Goal: Book appointment/travel/reservation

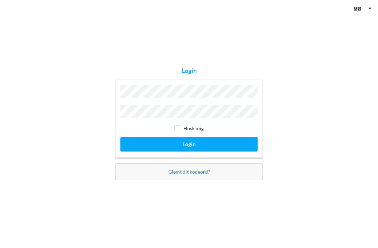
click at [179, 131] on input "checkbox" at bounding box center [177, 128] width 6 height 6
checkbox input "true"
click at [193, 151] on button "Login" at bounding box center [188, 144] width 137 height 14
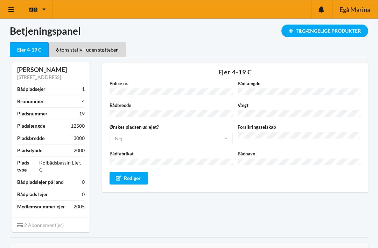
click at [14, 13] on link at bounding box center [11, 9] width 22 height 18
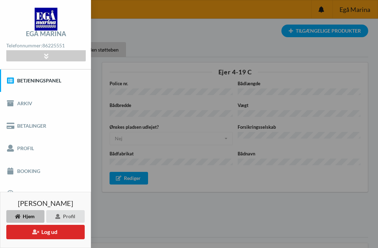
click at [29, 173] on link "Booking" at bounding box center [45, 170] width 91 height 22
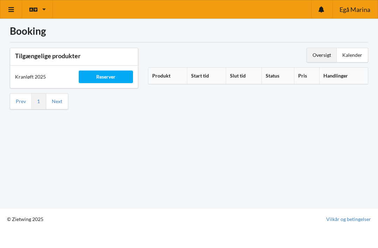
click at [106, 76] on div "Reserver" at bounding box center [106, 76] width 54 height 13
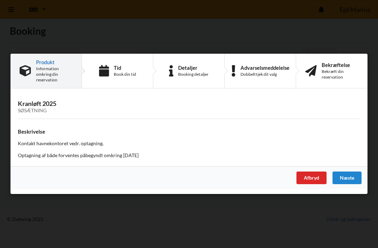
click at [350, 175] on div "Næste" at bounding box center [347, 178] width 29 height 13
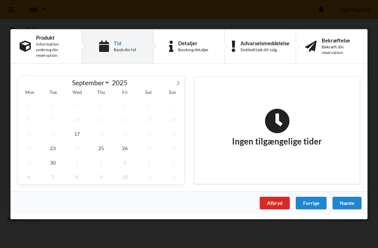
click at [177, 85] on icon at bounding box center [178, 82] width 5 height 5
click at [54, 119] on span "7" at bounding box center [53, 119] width 22 height 14
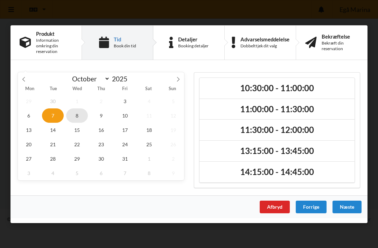
click at [77, 116] on span "8" at bounding box center [77, 115] width 22 height 14
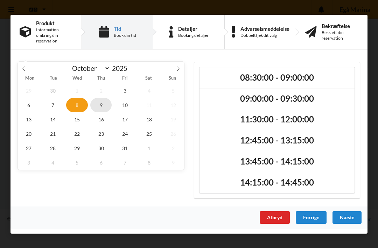
click at [101, 109] on span "9" at bounding box center [101, 104] width 22 height 14
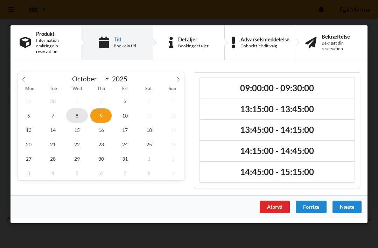
click at [77, 116] on span "8" at bounding box center [77, 115] width 22 height 14
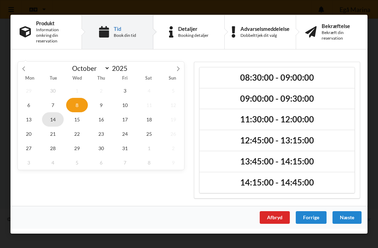
click at [54, 116] on span "14" at bounding box center [53, 119] width 22 height 14
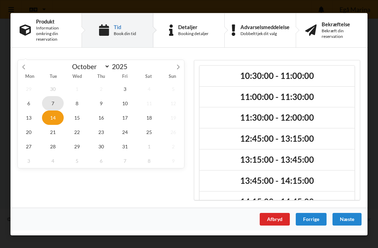
click at [58, 100] on span "7" at bounding box center [53, 103] width 22 height 14
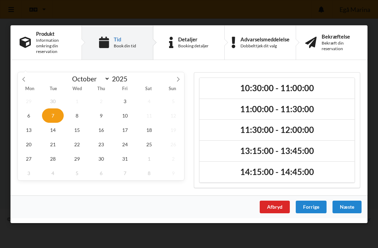
click at [26, 80] on icon at bounding box center [23, 78] width 5 height 5
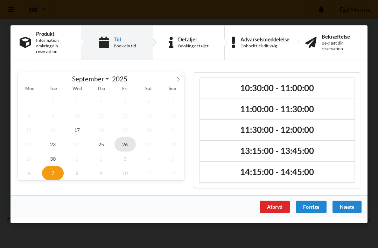
click at [126, 144] on span "26" at bounding box center [126, 144] width 22 height 14
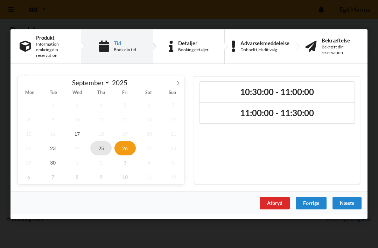
click at [103, 148] on span "25" at bounding box center [101, 147] width 22 height 14
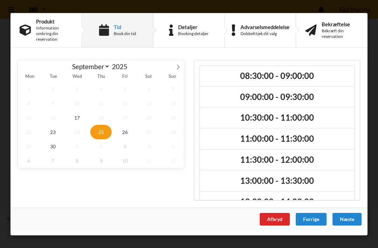
click at [180, 70] on span at bounding box center [178, 66] width 12 height 12
select select "9"
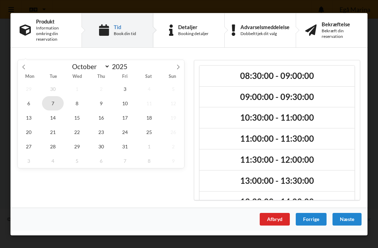
click at [54, 104] on span "7" at bounding box center [53, 103] width 22 height 14
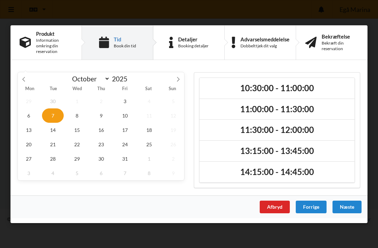
click at [348, 205] on div "Næste" at bounding box center [347, 206] width 29 height 13
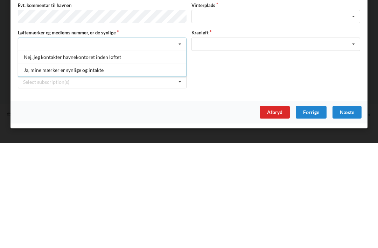
click at [103, 168] on div "Ja, mine mærker er synlige og intakte" at bounding box center [102, 174] width 168 height 13
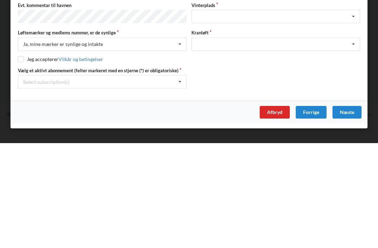
scroll to position [10, 0]
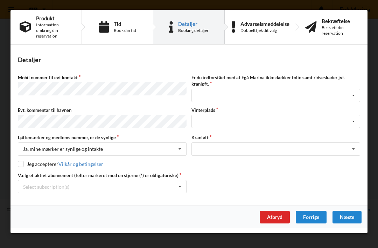
click at [22, 163] on input "checkbox" at bounding box center [21, 164] width 6 height 6
checkbox input "true"
click at [179, 185] on icon at bounding box center [180, 186] width 11 height 13
click at [48, 199] on div "* Ejer 4-19 C" at bounding box center [102, 199] width 168 height 13
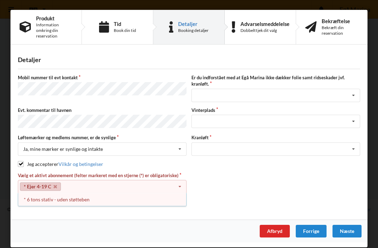
click at [180, 184] on icon at bounding box center [180, 186] width 11 height 13
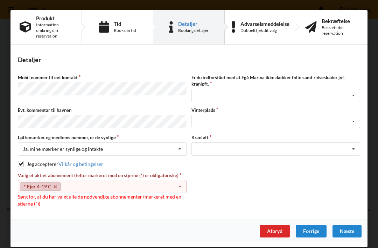
click at [178, 184] on icon at bounding box center [180, 186] width 11 height 13
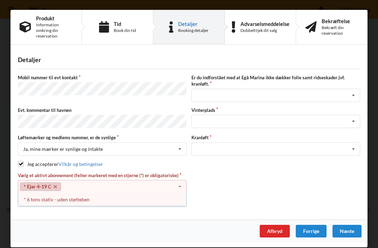
click at [40, 199] on div "* 6 tons stativ - uden støtteben" at bounding box center [102, 199] width 168 height 13
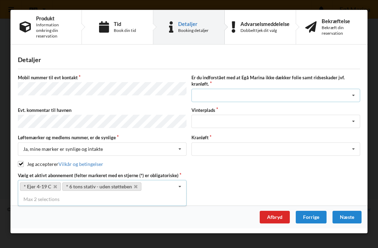
click at [351, 94] on icon at bounding box center [353, 95] width 11 height 13
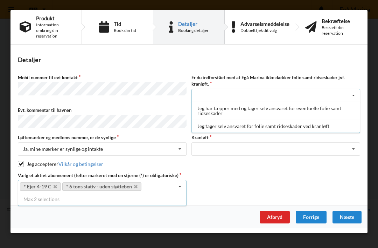
click at [269, 126] on div "Jeg tager selv ansvaret for folie samt ridseskader ved kranløft" at bounding box center [276, 125] width 168 height 13
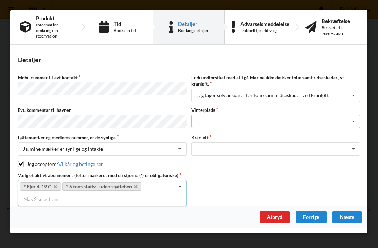
click at [353, 120] on icon at bounding box center [353, 121] width 11 height 13
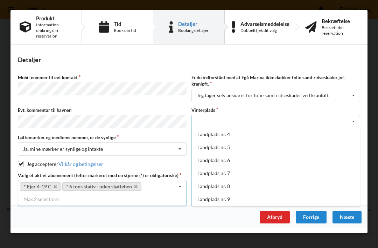
scroll to position [40, 0]
click at [226, 187] on div "Landplads nr. 8" at bounding box center [276, 184] width 168 height 13
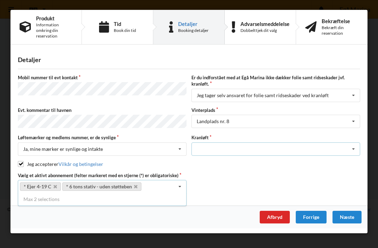
click at [354, 147] on icon at bounding box center [353, 149] width 11 height 13
click at [216, 161] on div "Optagning" at bounding box center [276, 161] width 168 height 13
click at [357, 215] on div "Næste" at bounding box center [347, 217] width 29 height 13
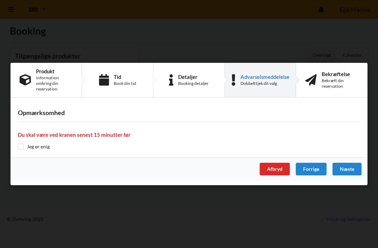
scroll to position [4, 0]
click at [22, 148] on input "checkbox" at bounding box center [21, 146] width 6 height 6
checkbox input "true"
click at [352, 168] on div "Næste" at bounding box center [347, 169] width 29 height 13
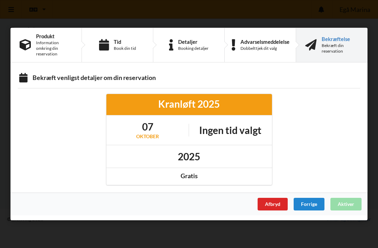
click at [241, 129] on h1 "Ingen tid valgt" at bounding box center [230, 130] width 62 height 13
click at [236, 133] on h1 "Ingen tid valgt" at bounding box center [230, 130] width 62 height 13
click at [237, 134] on h1 "Ingen tid valgt" at bounding box center [230, 130] width 62 height 13
click at [311, 205] on div "Forrige" at bounding box center [309, 204] width 31 height 13
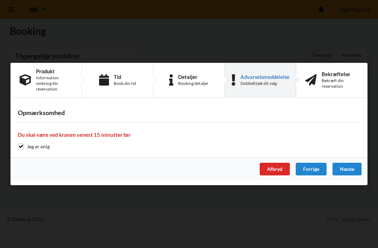
click at [315, 169] on div "Forrige" at bounding box center [311, 169] width 31 height 13
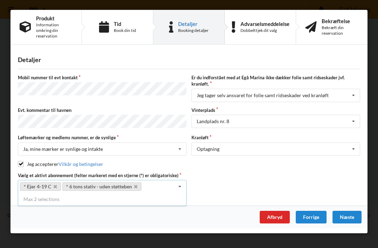
click at [314, 214] on div "Forrige" at bounding box center [311, 217] width 31 height 13
select select "9"
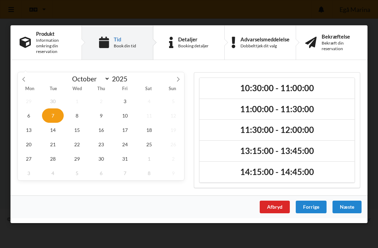
click at [306, 90] on h2 "10:30:00 - 11:00:00" at bounding box center [277, 87] width 145 height 11
click at [351, 207] on div "Næste" at bounding box center [347, 206] width 29 height 13
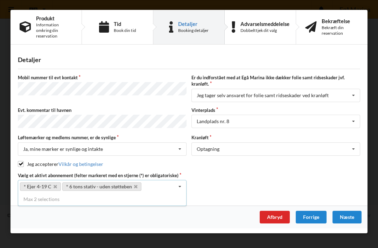
click at [313, 217] on div "Forrige" at bounding box center [311, 217] width 31 height 13
select select "9"
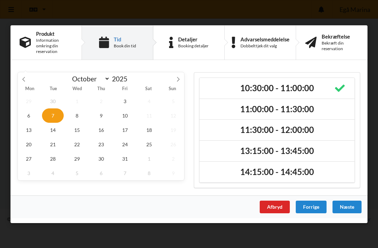
click at [351, 204] on div "Næste" at bounding box center [347, 206] width 29 height 13
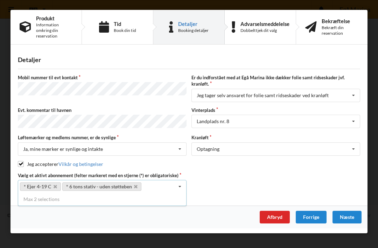
click at [350, 213] on div "Næste" at bounding box center [347, 217] width 29 height 13
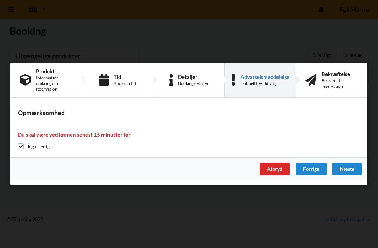
click at [351, 167] on div "Næste" at bounding box center [347, 169] width 29 height 13
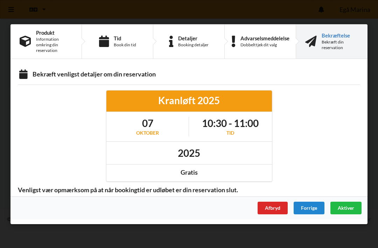
click at [348, 203] on div "Aktiver" at bounding box center [346, 207] width 31 height 13
